Goal: Use online tool/utility: Use online tool/utility

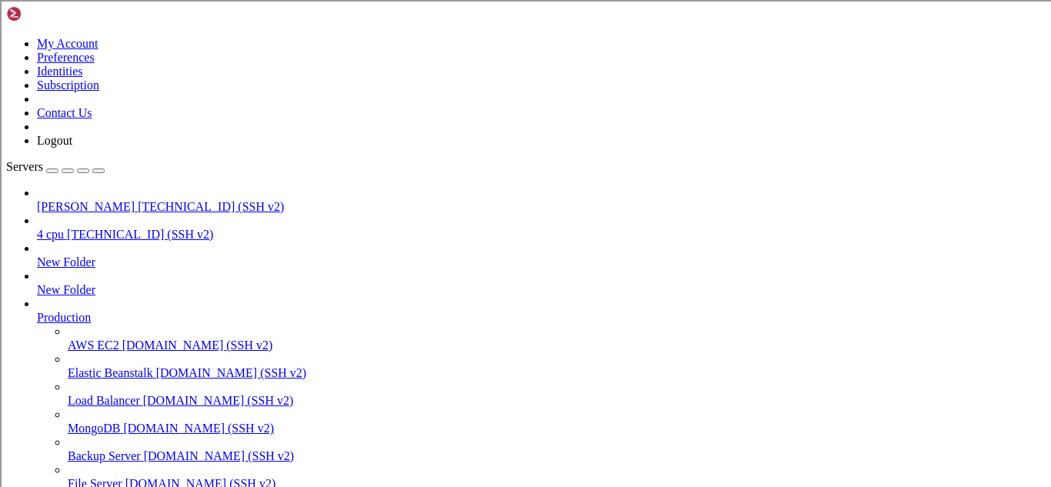
scroll to position [2, 0]
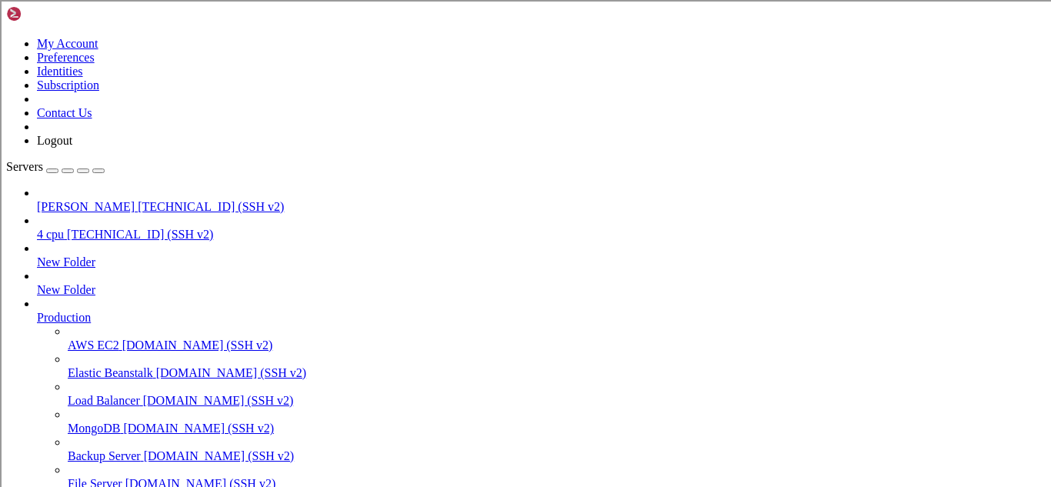
click at [138, 200] on span "[TECHNICAL_ID] (SSH v2)" at bounding box center [211, 206] width 146 height 13
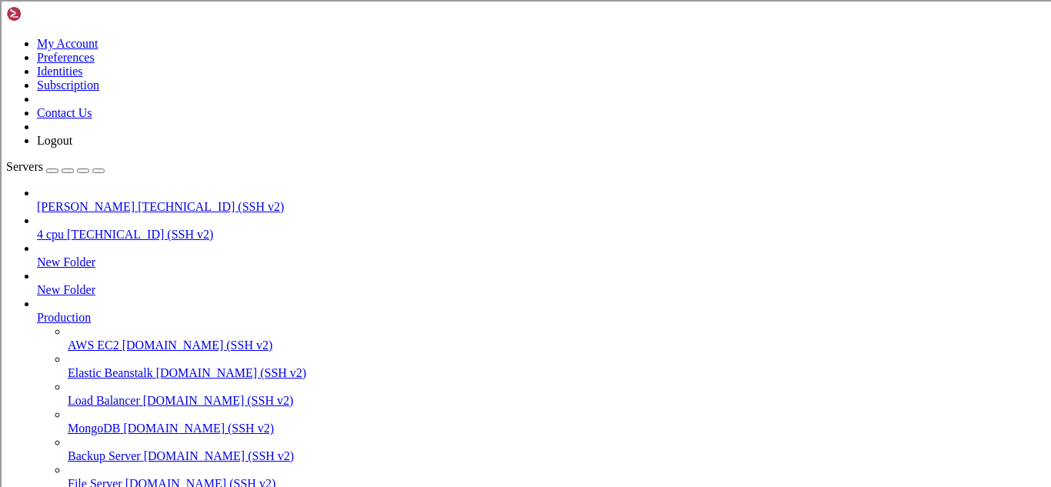
scroll to position [526, 0]
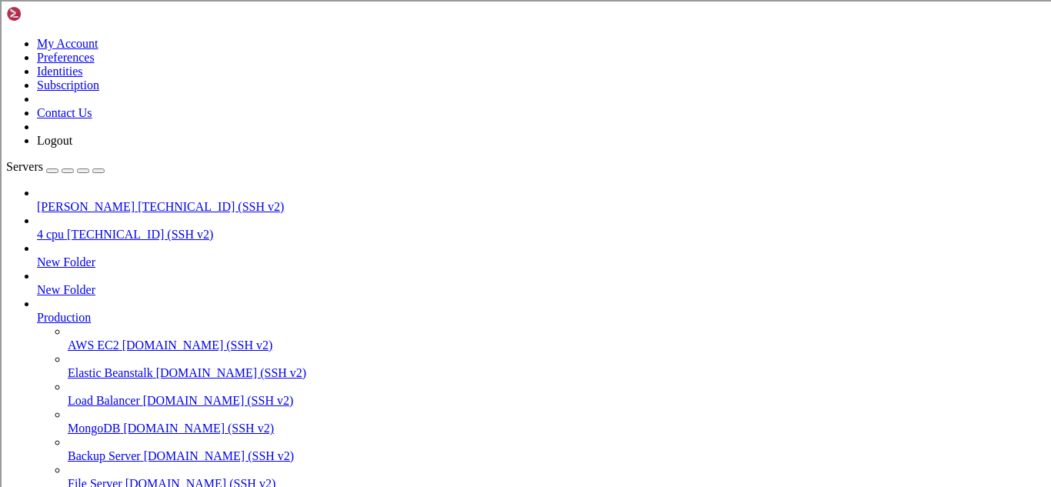
scroll to position [3704, 0]
